Goal: Transaction & Acquisition: Purchase product/service

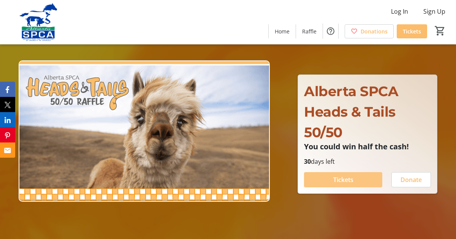
click at [348, 181] on span "Tickets" at bounding box center [343, 179] width 20 height 9
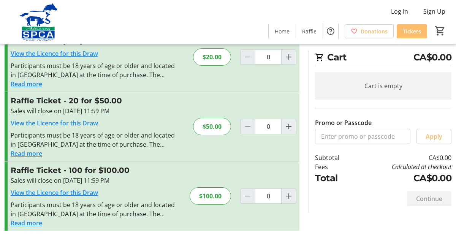
scroll to position [111, 0]
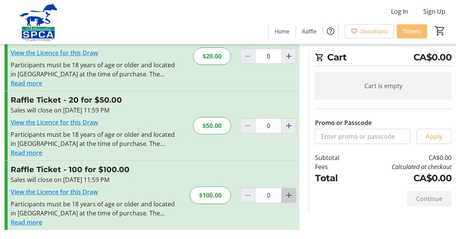
click at [290, 195] on mat-icon "Increment by one" at bounding box center [288, 195] width 9 height 9
type input "1"
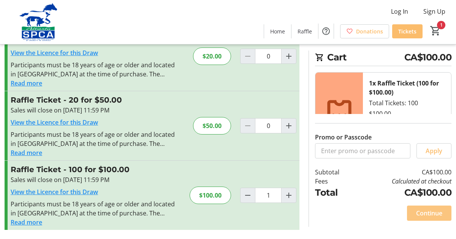
click at [431, 212] on span "Continue" at bounding box center [429, 213] width 26 height 9
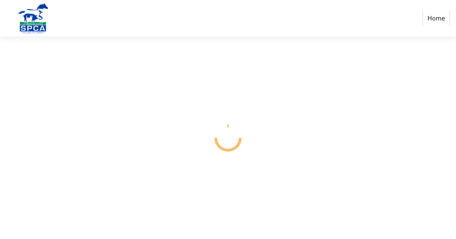
select select "CA"
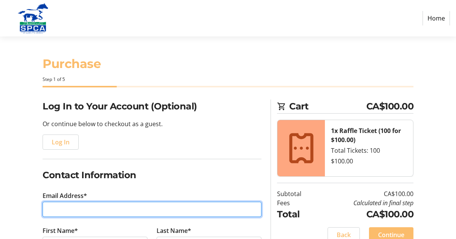
click at [47, 210] on input "Email Address*" at bounding box center [152, 209] width 219 height 15
type input "[EMAIL_ADDRESS][DOMAIN_NAME]"
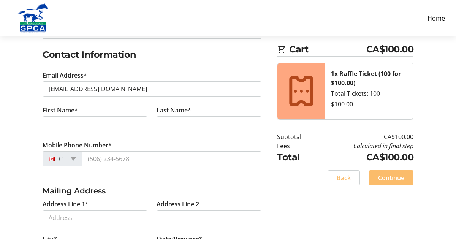
scroll to position [122, 0]
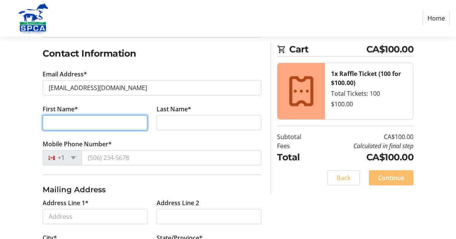
click at [46, 125] on input "First Name*" at bounding box center [95, 122] width 105 height 15
type input "[PERSON_NAME]"
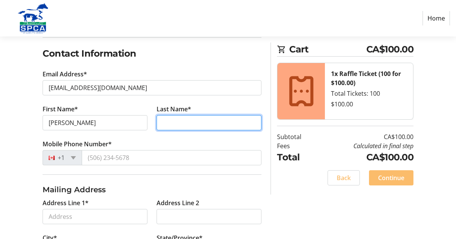
click at [167, 124] on input "Last Name*" at bounding box center [209, 122] width 105 height 15
type input "[PERSON_NAME]"
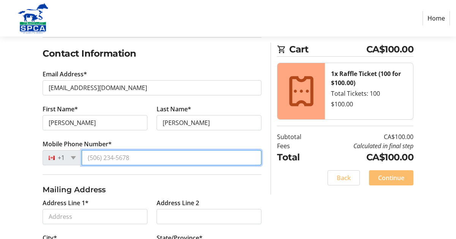
click at [88, 158] on input "Mobile Phone Number*" at bounding box center [172, 157] width 180 height 15
type input "[PHONE_NUMBER]"
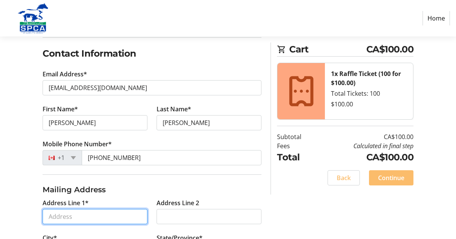
click at [47, 218] on input "Address Line 1*" at bounding box center [95, 216] width 105 height 15
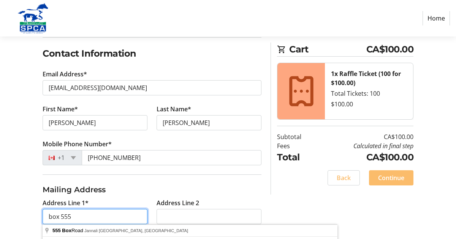
type input "[STREET_ADDRESS]"
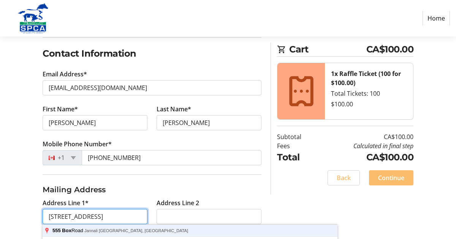
scroll to position [0, 11]
drag, startPoint x: 47, startPoint y: 217, endPoint x: 146, endPoint y: 217, distance: 98.0
click at [146, 217] on input "[STREET_ADDRESS]" at bounding box center [95, 216] width 105 height 15
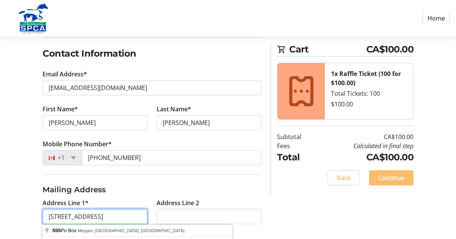
click at [144, 217] on input "[STREET_ADDRESS]" at bounding box center [95, 216] width 105 height 15
click at [136, 217] on input "Medicine [GEOGRAPHIC_DATA], [GEOGRAPHIC_DATA], [GEOGRAPHIC_DATA]" at bounding box center [95, 216] width 105 height 15
type input "M"
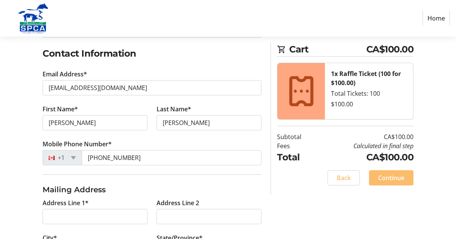
click at [212, 192] on h3 "Mailing Address" at bounding box center [152, 189] width 219 height 11
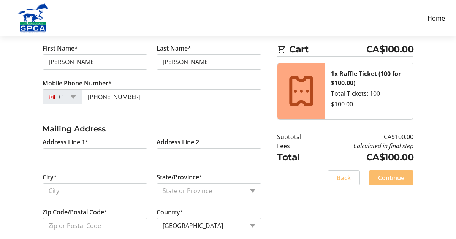
scroll to position [198, 0]
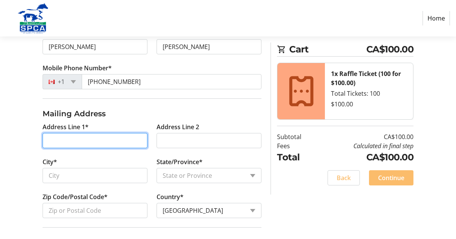
click at [47, 141] on input "Address Line 1*" at bounding box center [95, 140] width 105 height 15
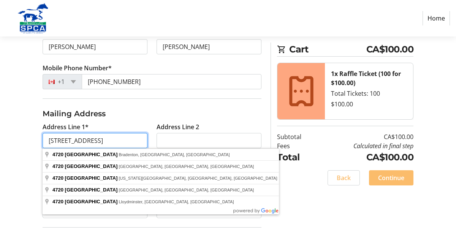
type input "[STREET_ADDRESS]"
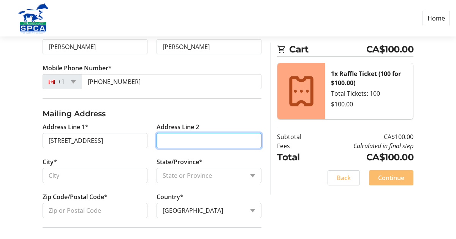
click at [160, 142] on input "Address Line 2" at bounding box center [209, 140] width 105 height 15
type input "Box 555"
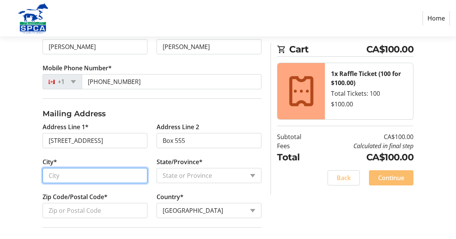
click at [48, 177] on input "City*" at bounding box center [95, 175] width 105 height 15
type input "Onoway"
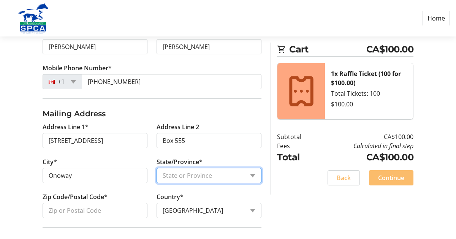
click at [254, 175] on select "State or Province State or Province [GEOGRAPHIC_DATA] [GEOGRAPHIC_DATA] [GEOGRA…" at bounding box center [209, 175] width 105 height 15
select select "AB"
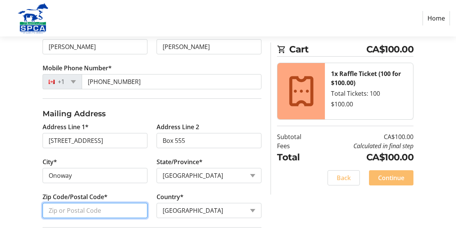
click at [47, 211] on input "Zip Code/Postal Code*" at bounding box center [95, 210] width 105 height 15
type input "T0E1V0"
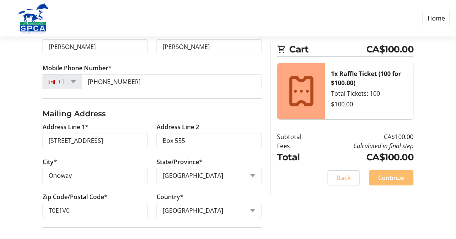
click at [150, 191] on tr-form-field "City* Onoway" at bounding box center [95, 174] width 114 height 35
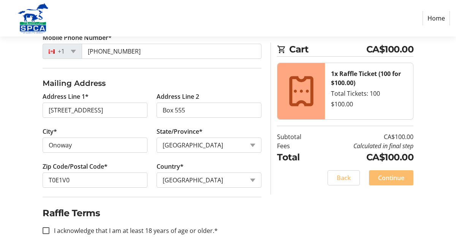
scroll to position [242, 0]
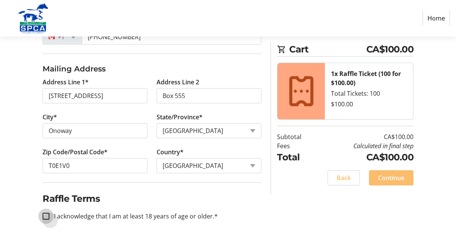
click at [46, 216] on input "I acknowledge that I am at least 18 years of age or older.*" at bounding box center [46, 216] width 7 height 7
checkbox input "true"
click at [391, 176] on span "Continue" at bounding box center [391, 177] width 26 height 9
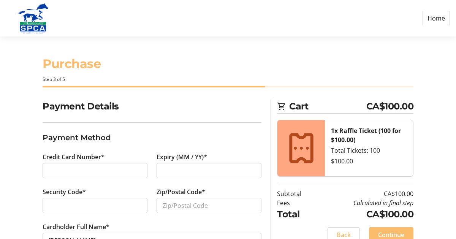
click at [49, 169] on iframe at bounding box center [95, 170] width 93 height 9
click at [49, 206] on iframe at bounding box center [95, 205] width 93 height 9
click at [122, 222] on tr-form-field "Cardholder Full Name* [PERSON_NAME]" at bounding box center [152, 239] width 219 height 35
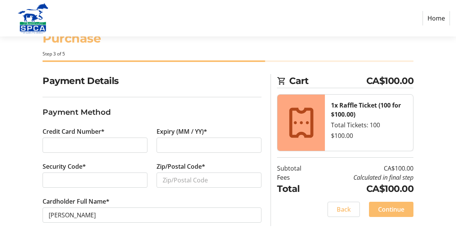
scroll to position [27, 0]
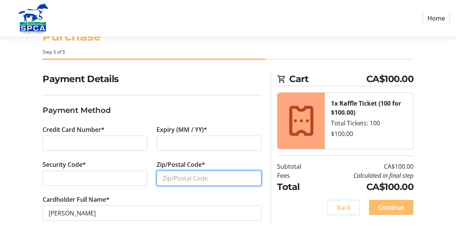
click at [161, 178] on input "Zip/Postal Code*" at bounding box center [209, 178] width 105 height 15
type input "T0E1V0"
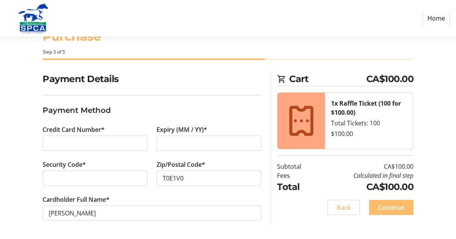
click at [128, 226] on tr-form-field "Cardholder Full Name* [PERSON_NAME]" at bounding box center [152, 212] width 219 height 35
click at [392, 208] on span "Continue" at bounding box center [391, 207] width 26 height 9
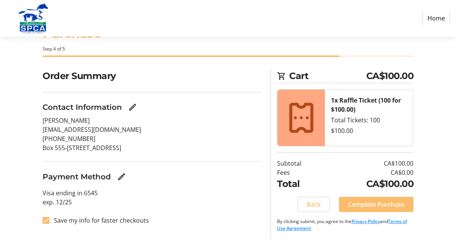
scroll to position [32, 0]
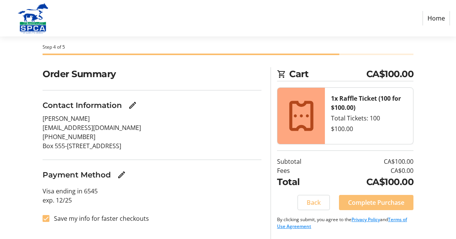
click at [373, 205] on span "Complete Purchase" at bounding box center [376, 202] width 56 height 9
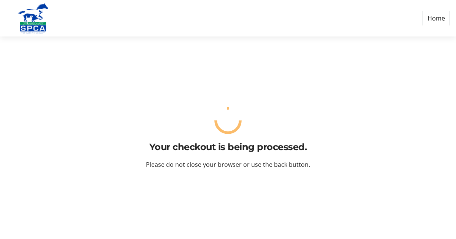
scroll to position [0, 0]
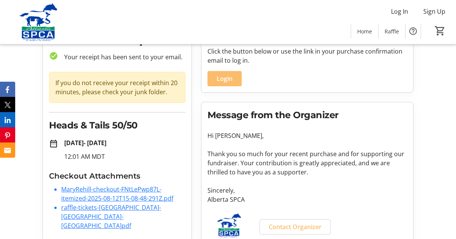
scroll to position [60, 0]
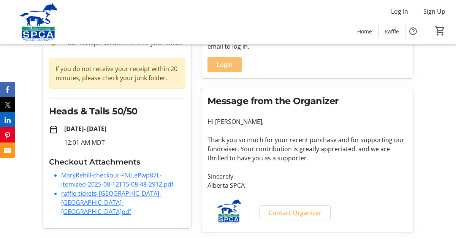
click at [129, 176] on link "MaryRehill-checkout-FNtLePwp87L-itemized-2025-08-12T15-08-48-291Z.pdf" at bounding box center [117, 179] width 112 height 17
